Goal: Navigation & Orientation: Go to known website

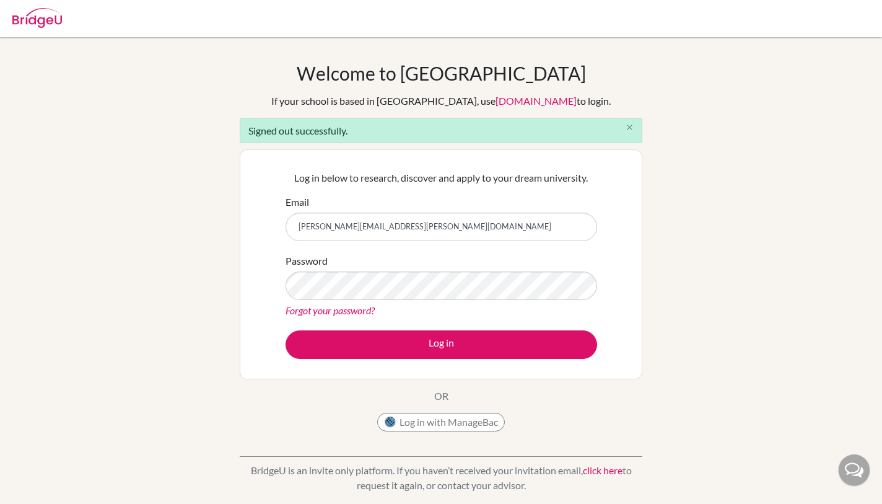
click at [630, 136] on button "close" at bounding box center [629, 127] width 25 height 19
click at [635, 149] on div "Log in below to research, discover and apply to your dream university. Email [P…" at bounding box center [441, 264] width 403 height 230
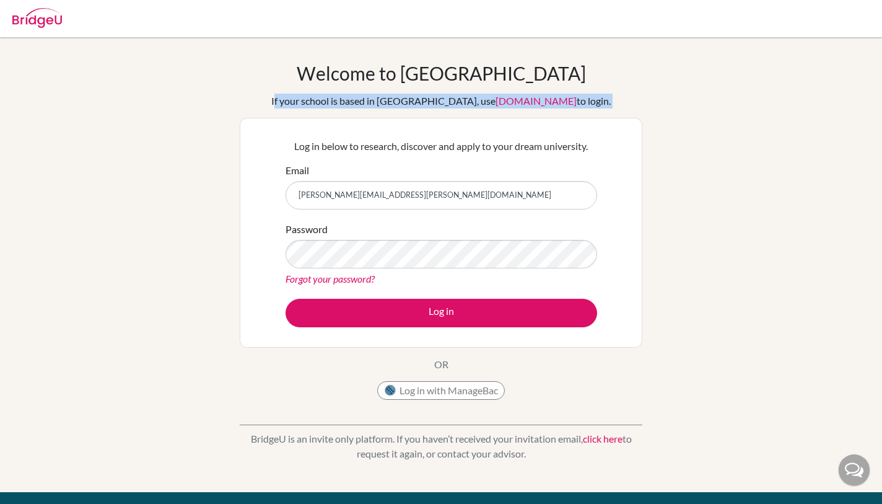
drag, startPoint x: 297, startPoint y: 100, endPoint x: 616, endPoint y: 100, distance: 319.1
click at [616, 100] on div "Welcome to [GEOGRAPHIC_DATA] If your school is based in [GEOGRAPHIC_DATA], use …" at bounding box center [441, 234] width 403 height 344
click at [636, 103] on div "Welcome to [GEOGRAPHIC_DATA] If your school is based in [GEOGRAPHIC_DATA], use …" at bounding box center [441, 234] width 403 height 344
click at [448, 144] on p "Log in below to research, discover and apply to your dream university." at bounding box center [442, 146] width 312 height 15
click at [450, 144] on p "Log in below to research, discover and apply to your dream university." at bounding box center [442, 146] width 312 height 15
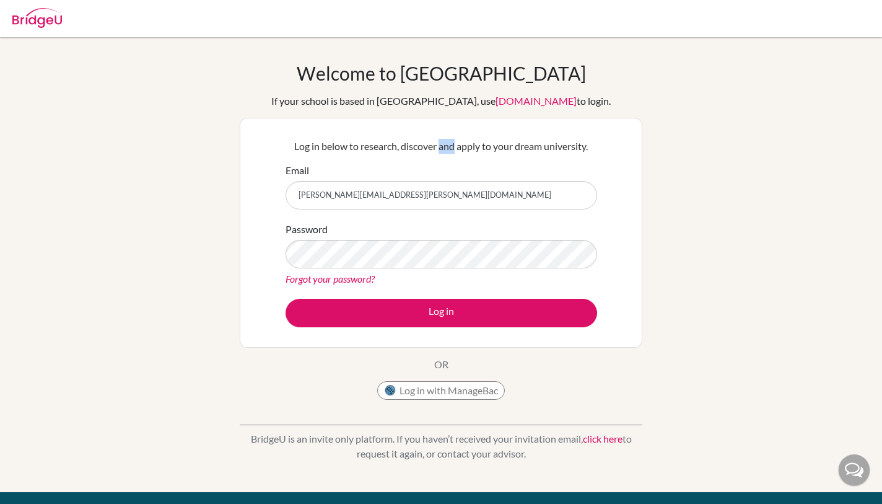
click at [450, 144] on p "Log in below to research, discover and apply to your dream university." at bounding box center [442, 146] width 312 height 15
click at [543, 145] on p "Log in below to research, discover and apply to your dream university." at bounding box center [442, 146] width 312 height 15
click at [575, 150] on p "Log in below to research, discover and apply to your dream university." at bounding box center [442, 146] width 312 height 15
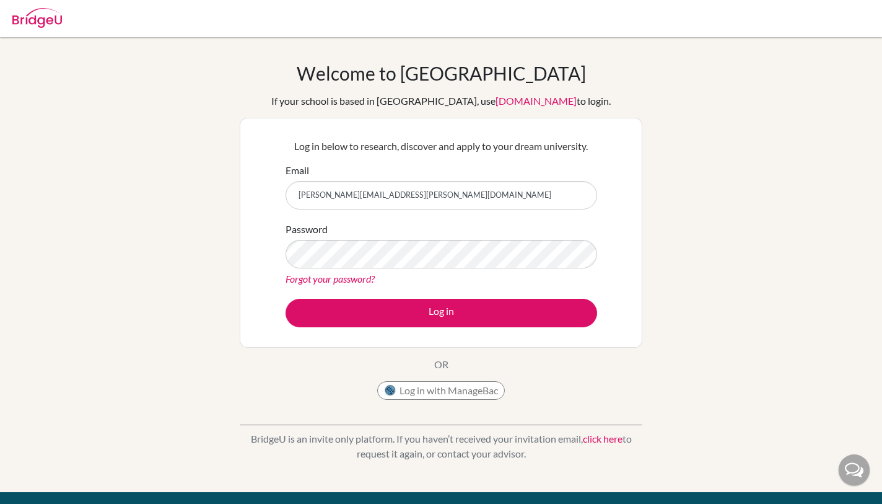
click at [746, 189] on div "Welcome to [GEOGRAPHIC_DATA] If your school is based in [GEOGRAPHIC_DATA], use …" at bounding box center [441, 264] width 882 height 405
